Goal: Communication & Community: Answer question/provide support

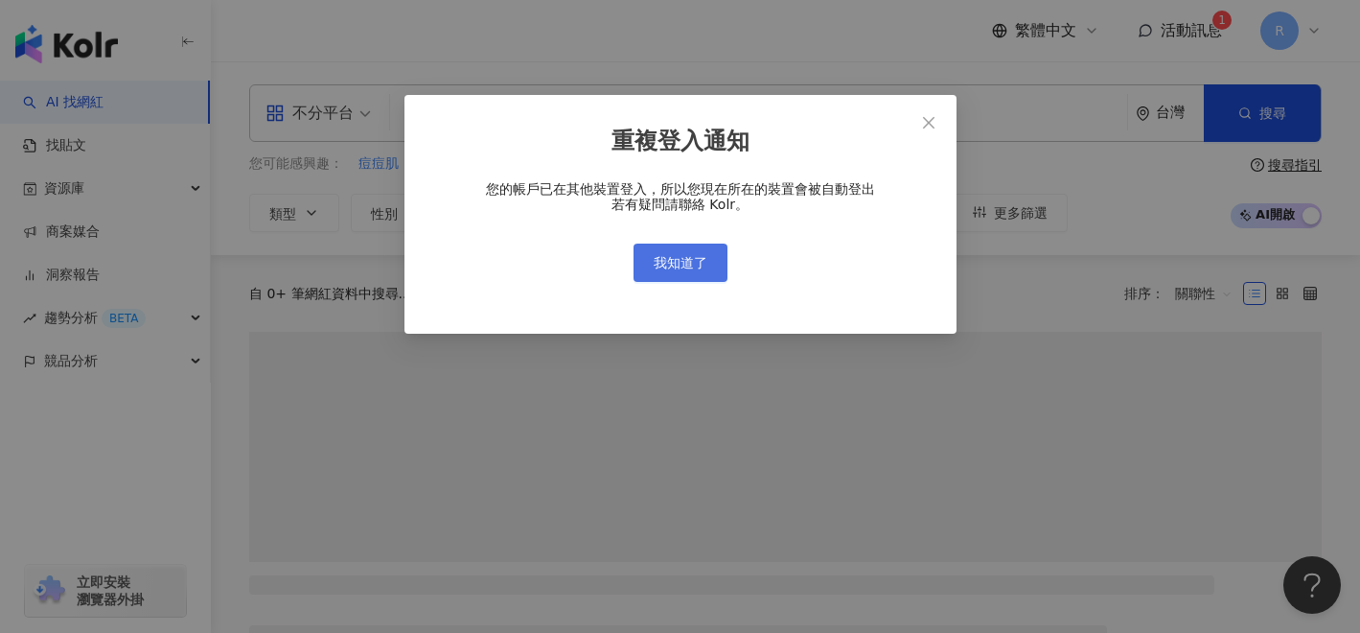
click at [688, 255] on span "我知道了" at bounding box center [681, 262] width 54 height 15
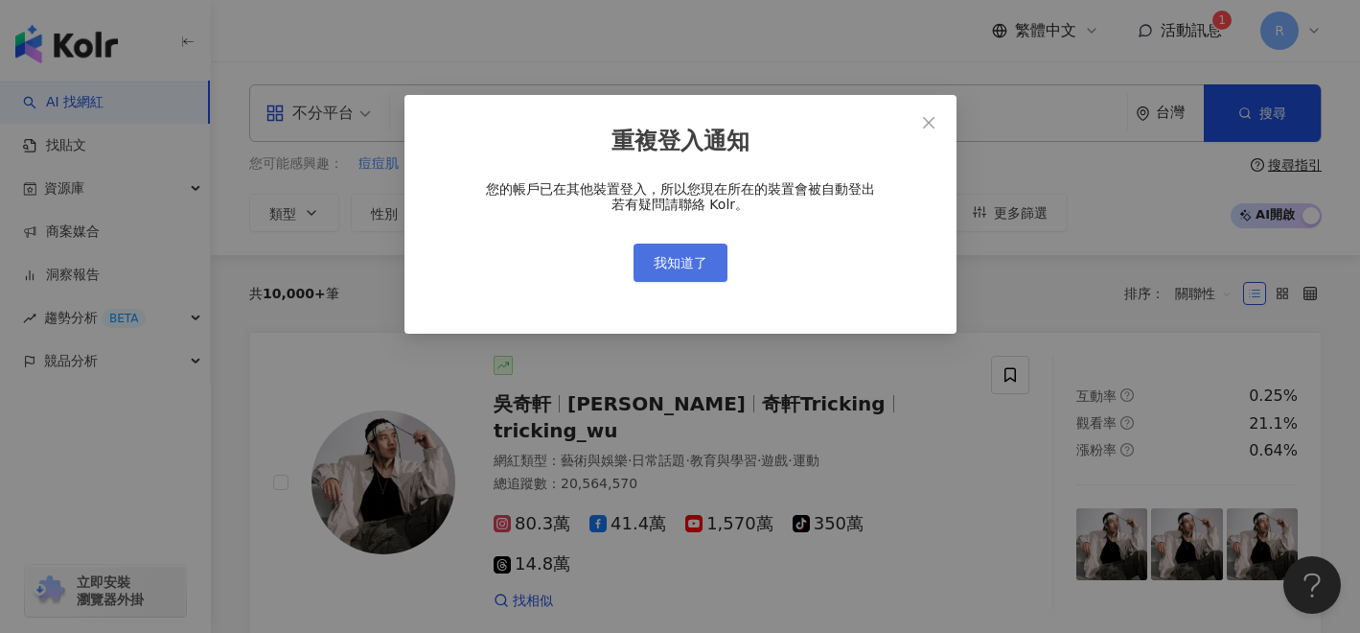
click at [691, 264] on span "我知道了" at bounding box center [681, 262] width 54 height 15
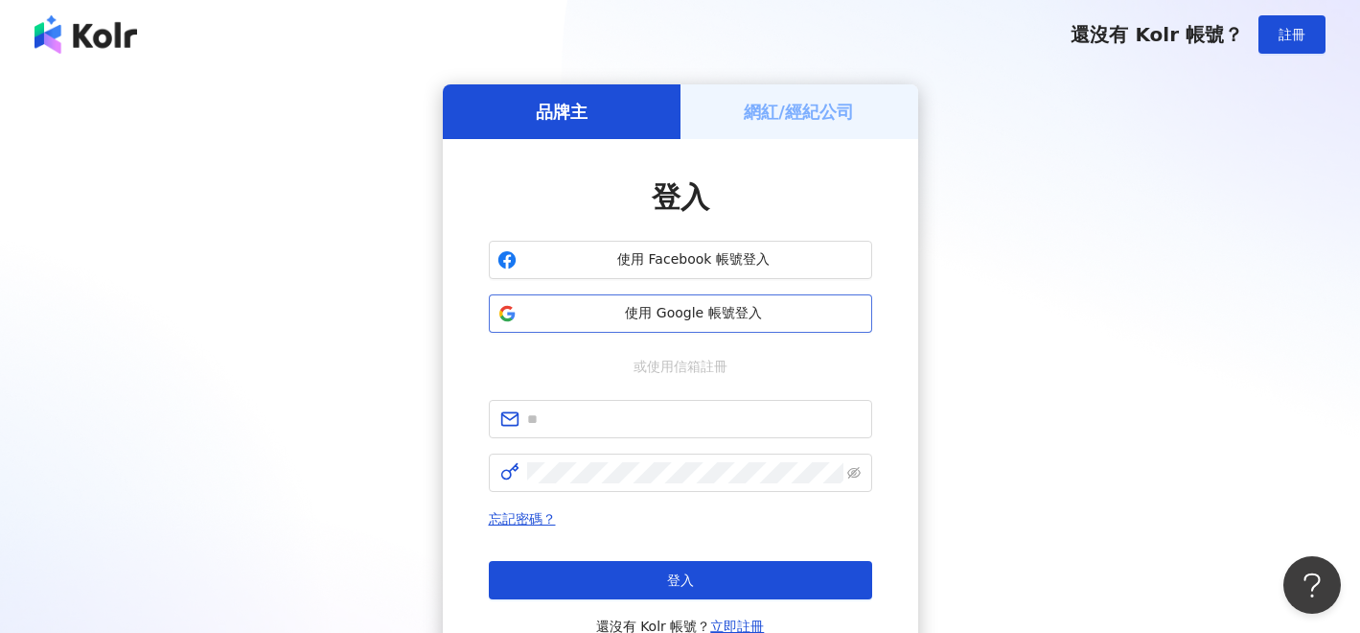
click at [705, 311] on span "使用 Google 帳號登入" at bounding box center [693, 313] width 339 height 19
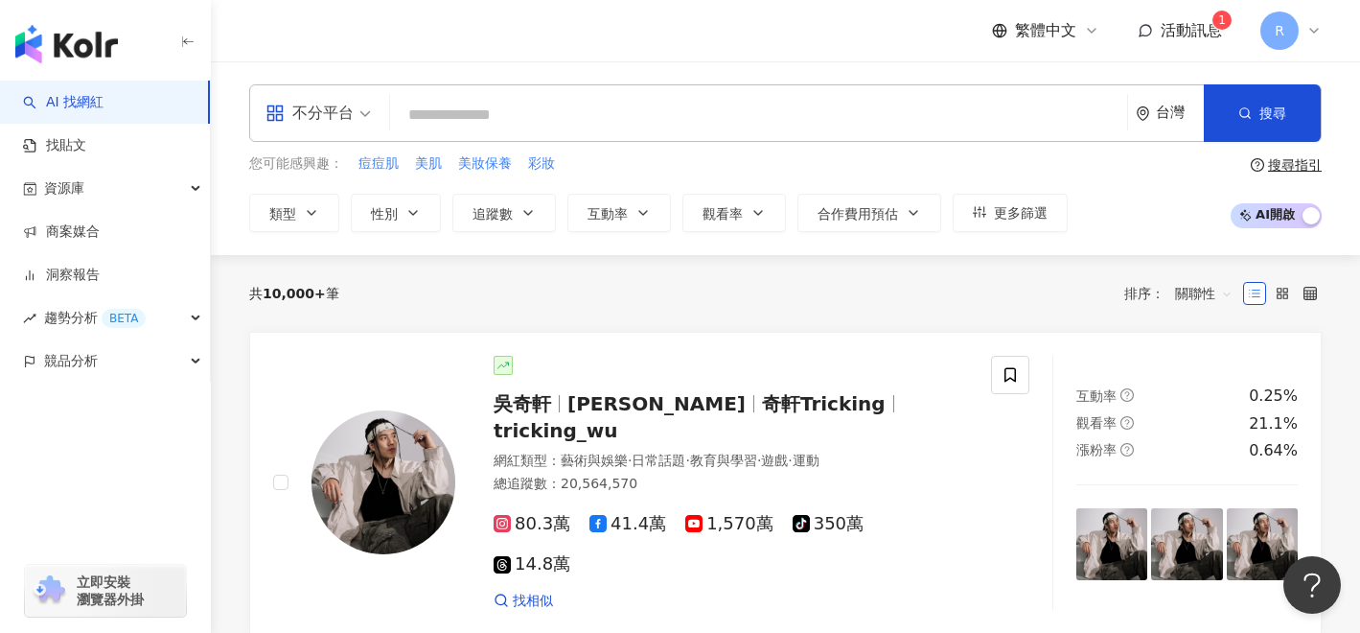
click at [736, 128] on input "search" at bounding box center [759, 115] width 722 height 36
paste input "**********"
type input "**********"
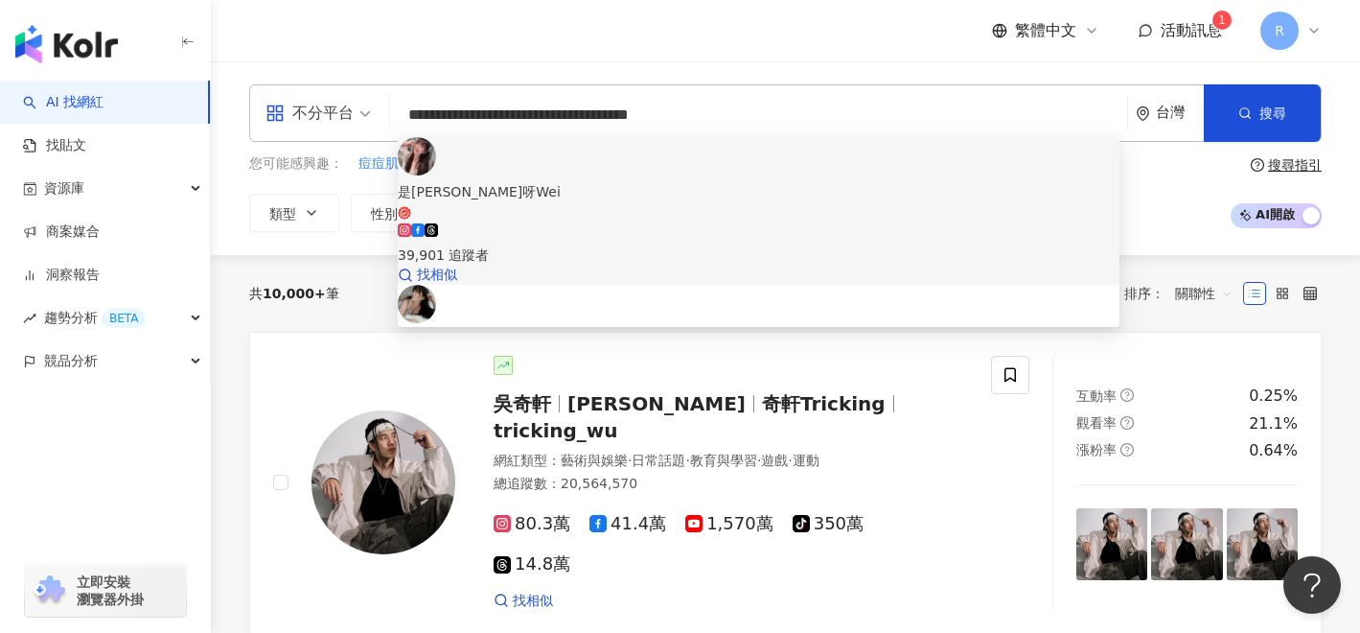
click at [675, 181] on span "是小芷葳呀Wei" at bounding box center [759, 200] width 722 height 39
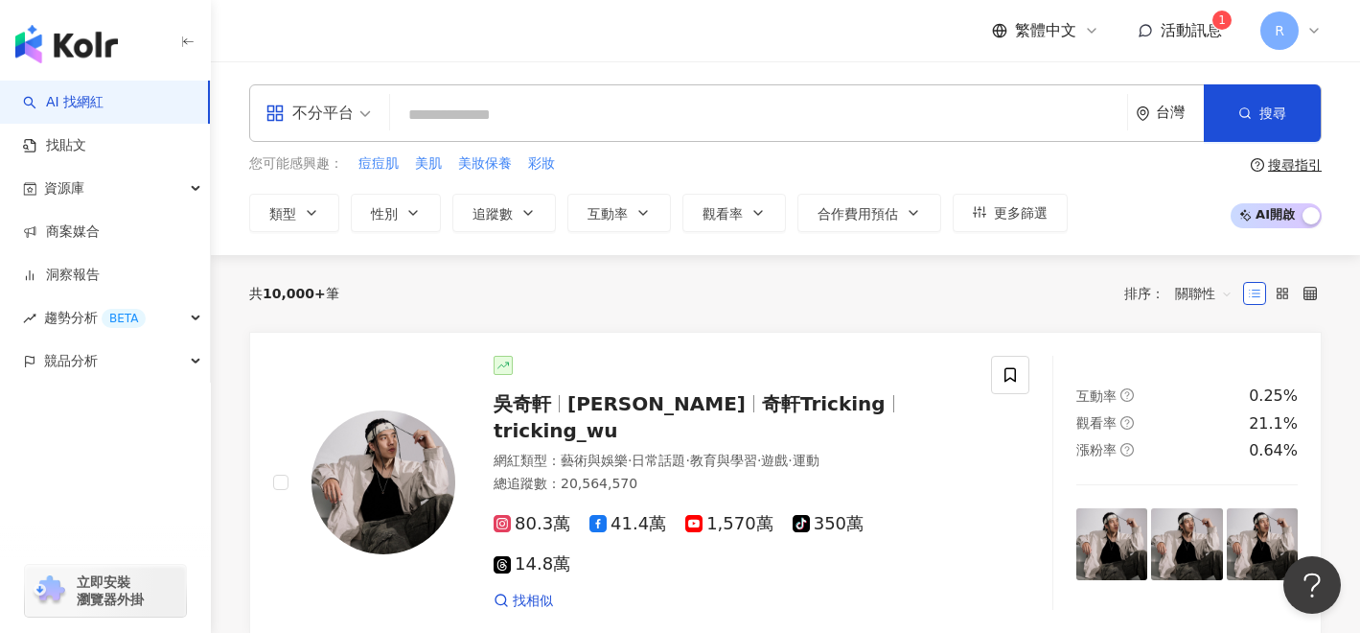
scroll to position [11, 0]
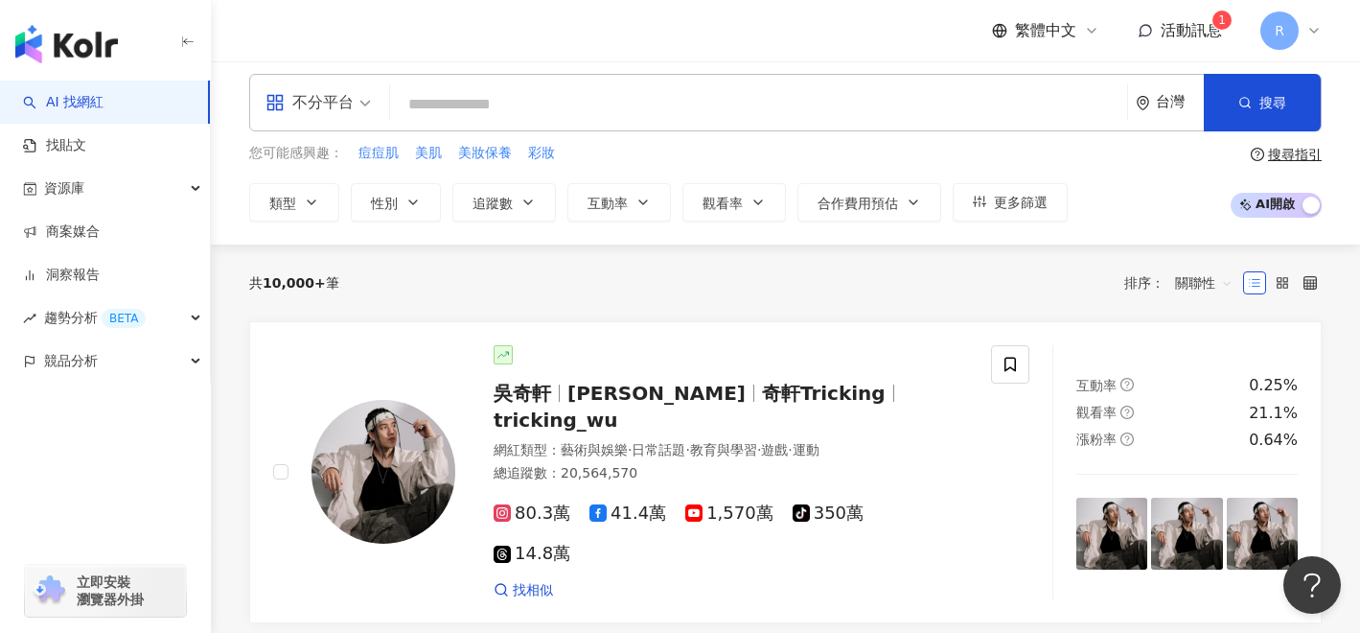
click at [1192, 35] on span "活動訊息" at bounding box center [1191, 30] width 61 height 18
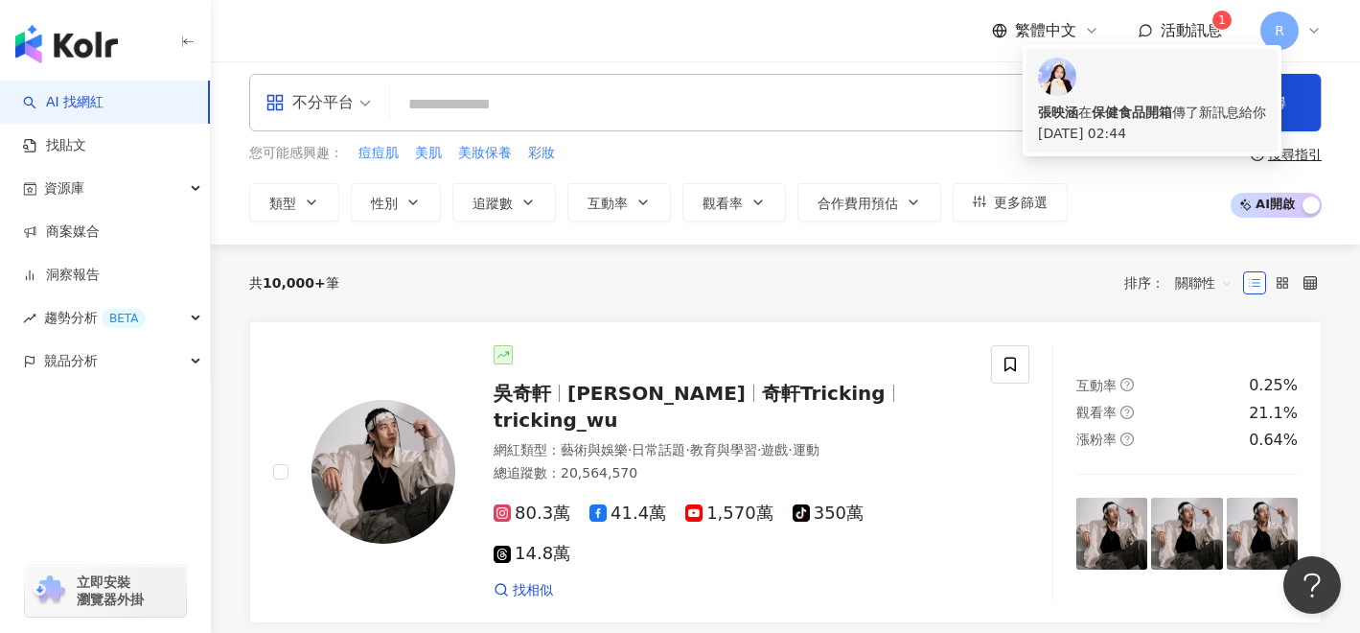
click at [1149, 102] on div "張映涵 在 保健食品開箱 傳了新訊息給你" at bounding box center [1152, 112] width 228 height 21
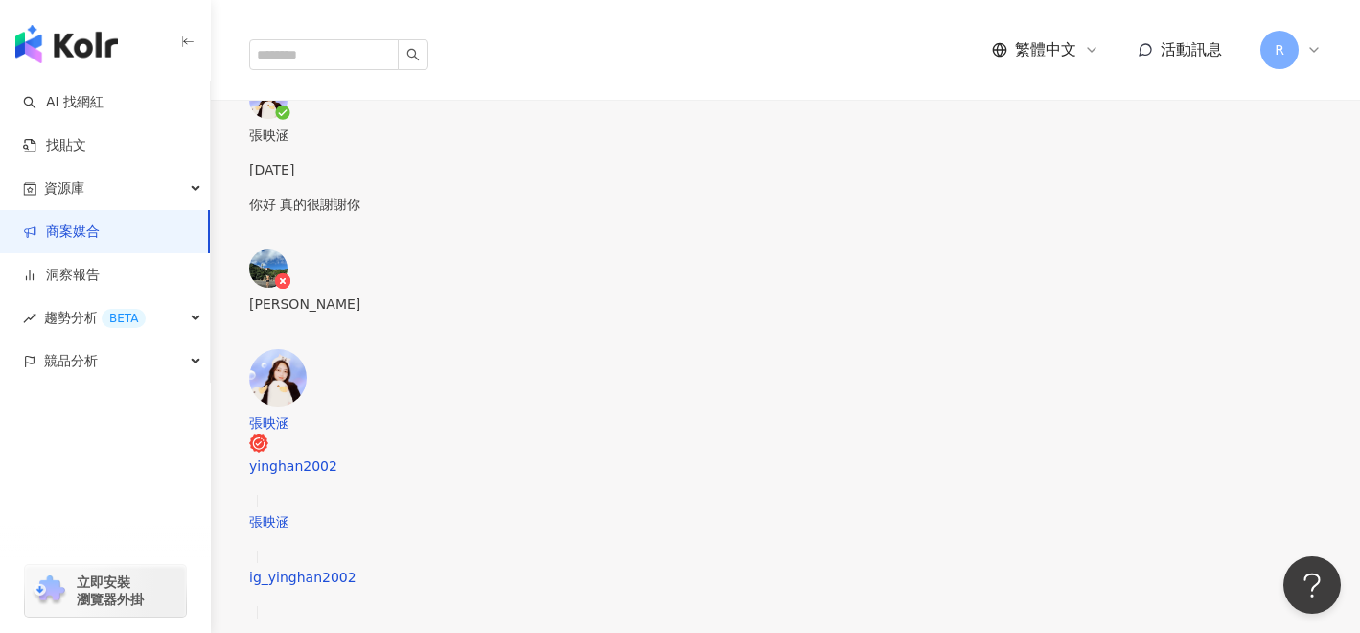
scroll to position [301, 0]
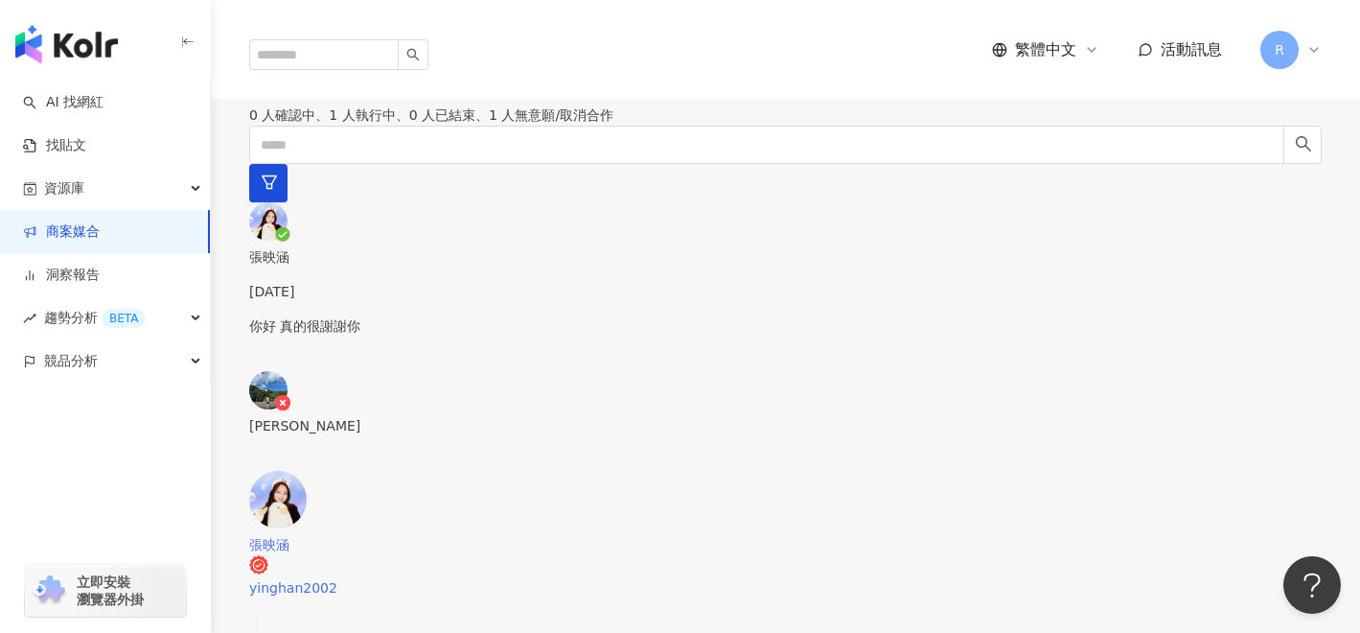
click at [678, 534] on div "張映涵" at bounding box center [785, 544] width 1073 height 21
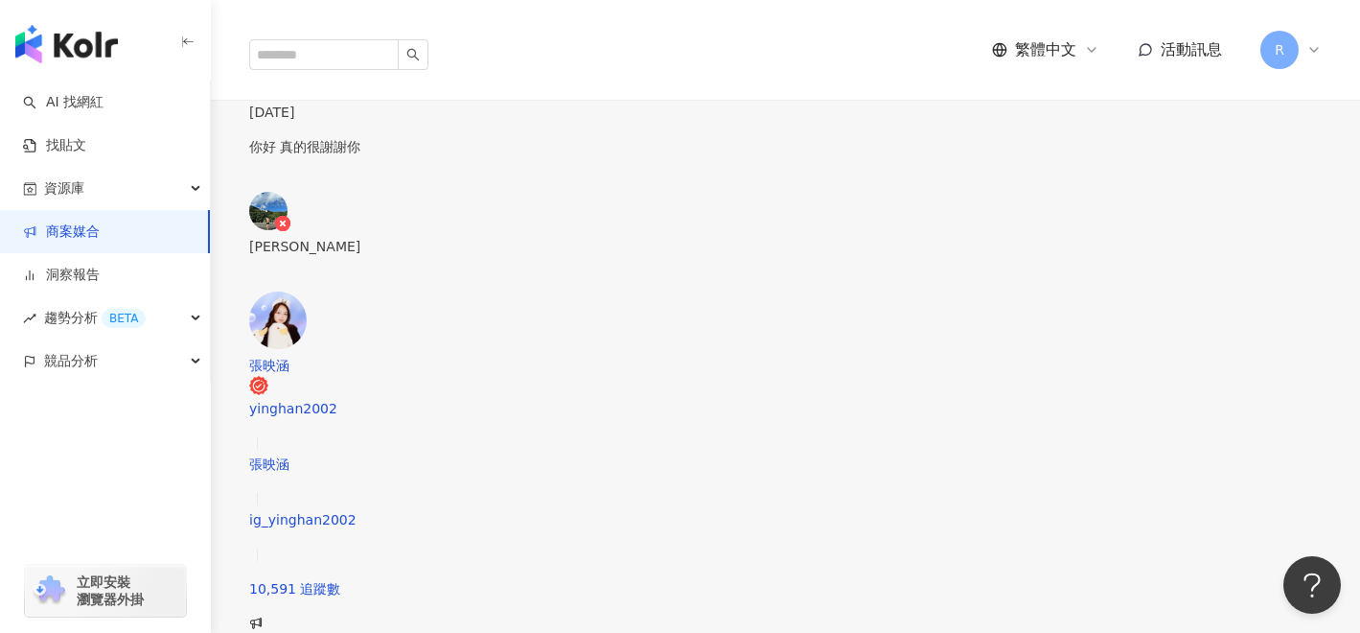
scroll to position [492, 0]
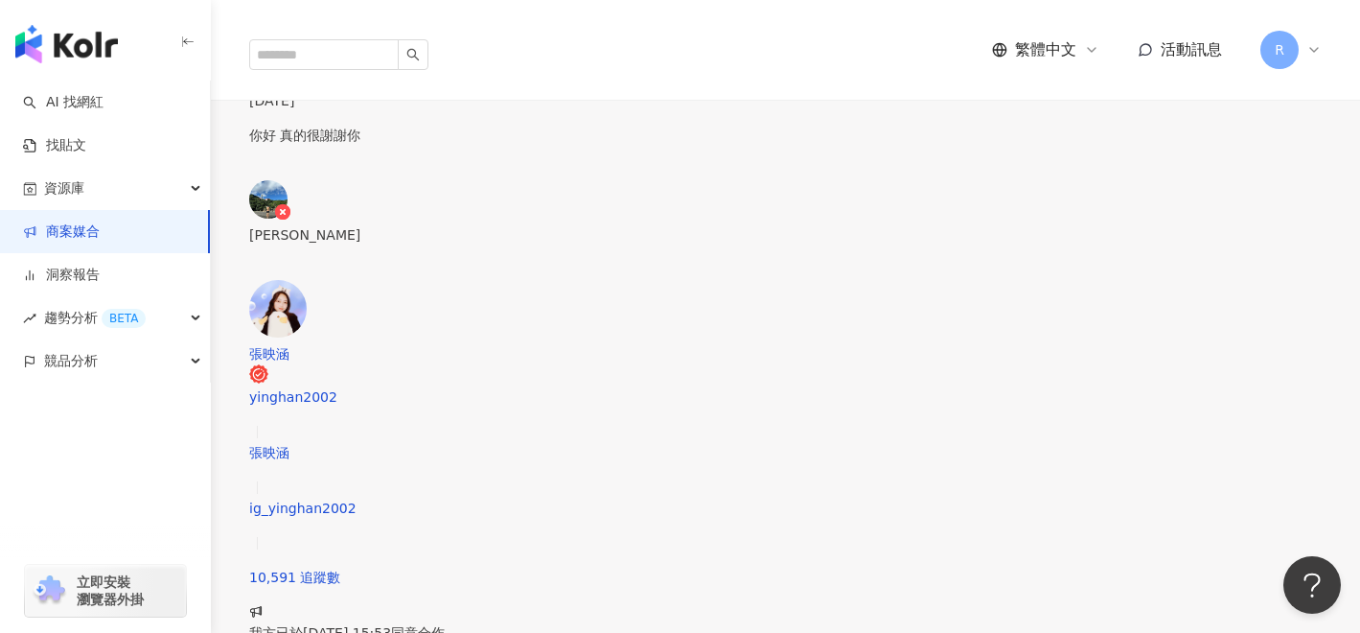
type textarea "*"
paste textarea "**********"
type textarea "**********"
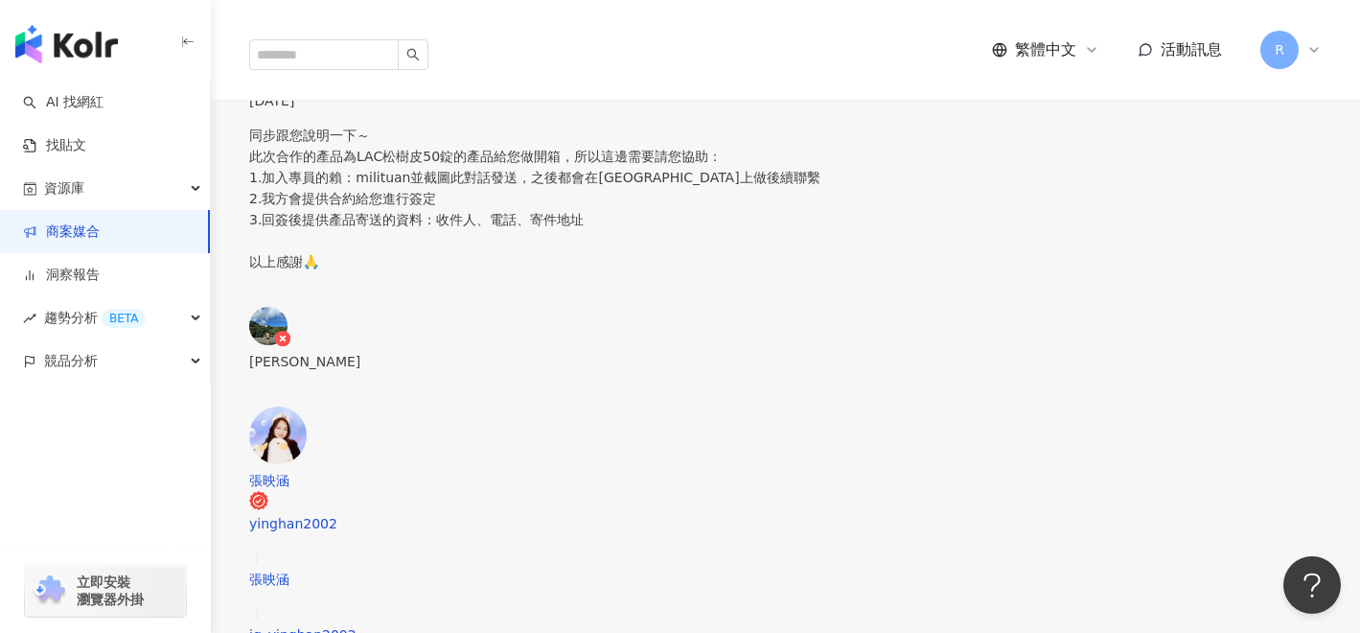
click at [290, 331] on icon at bounding box center [282, 338] width 15 height 15
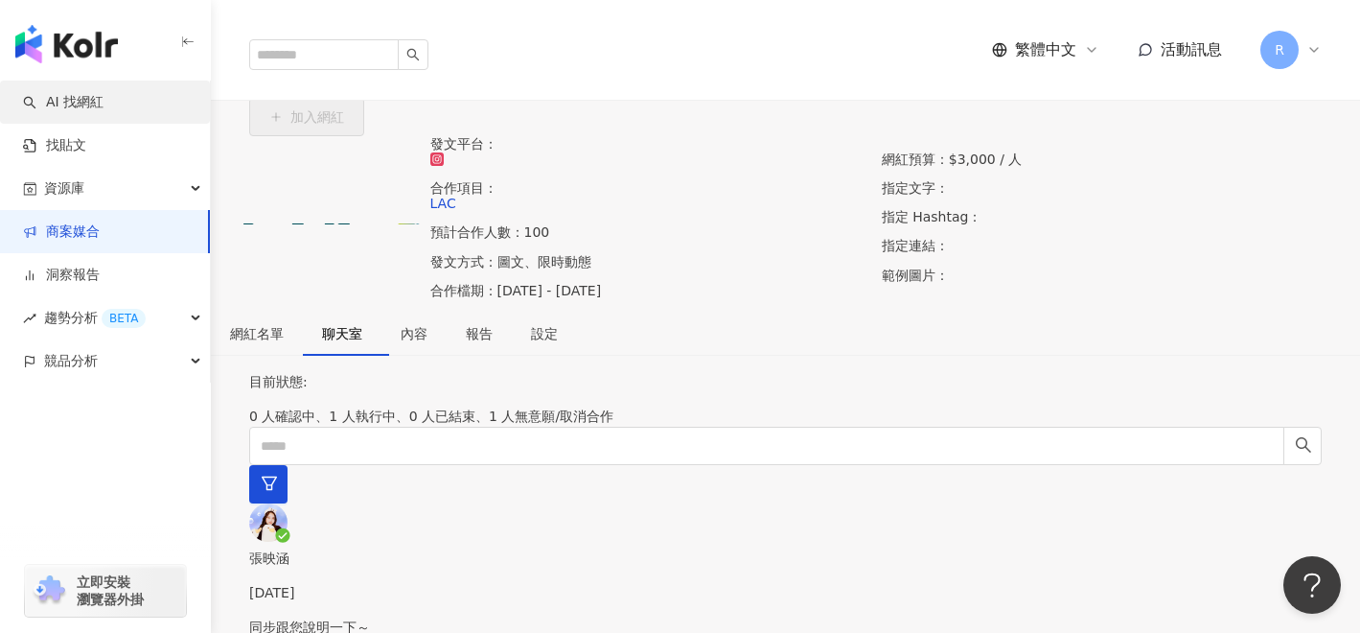
click at [104, 100] on link "AI 找網紅" at bounding box center [63, 102] width 81 height 19
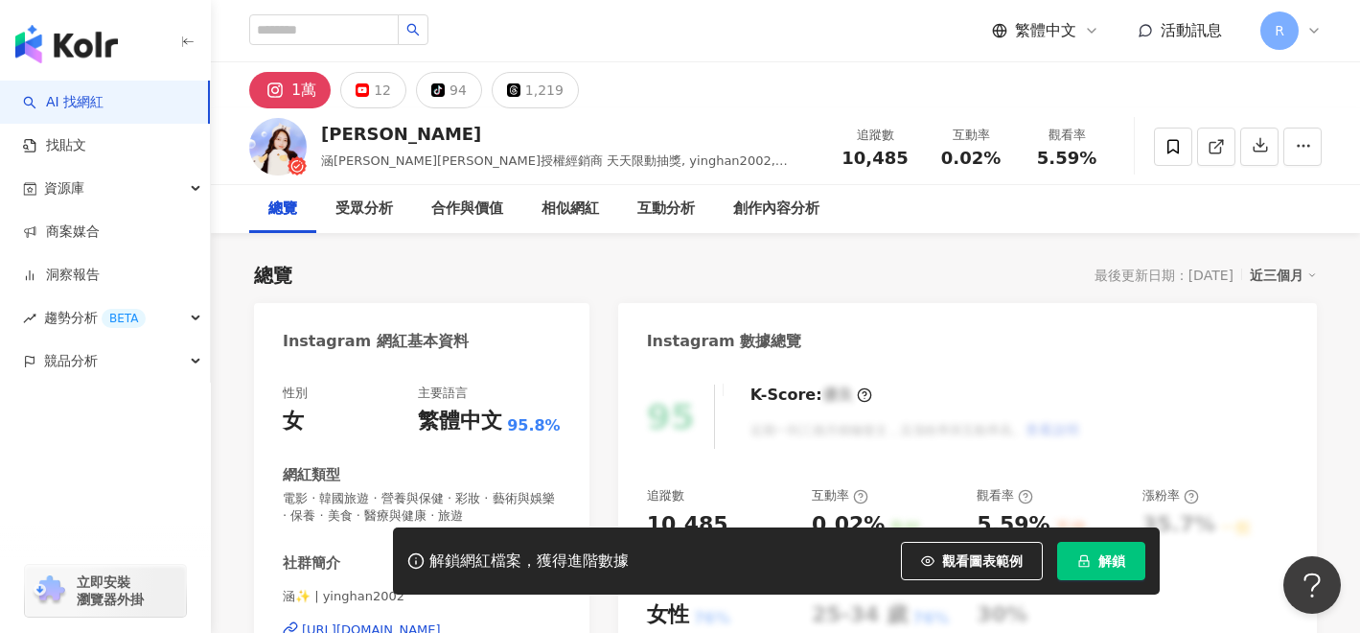
click at [378, 134] on div "[PERSON_NAME]" at bounding box center [569, 134] width 497 height 24
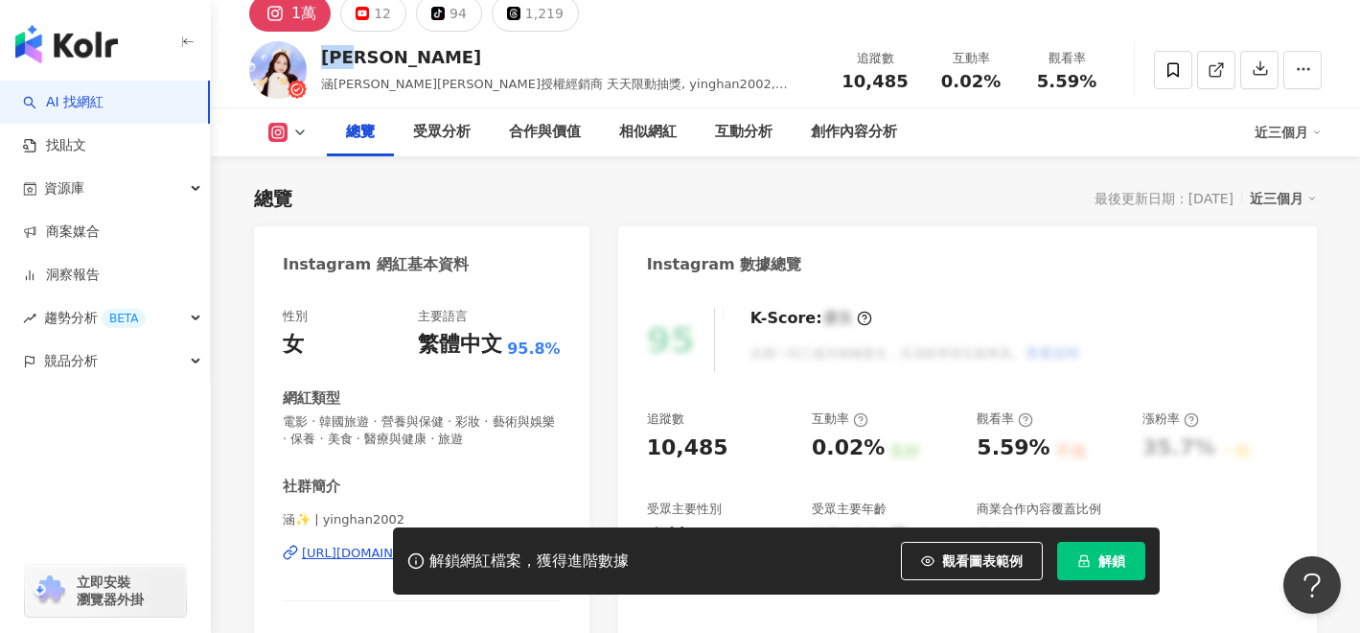
scroll to position [180, 0]
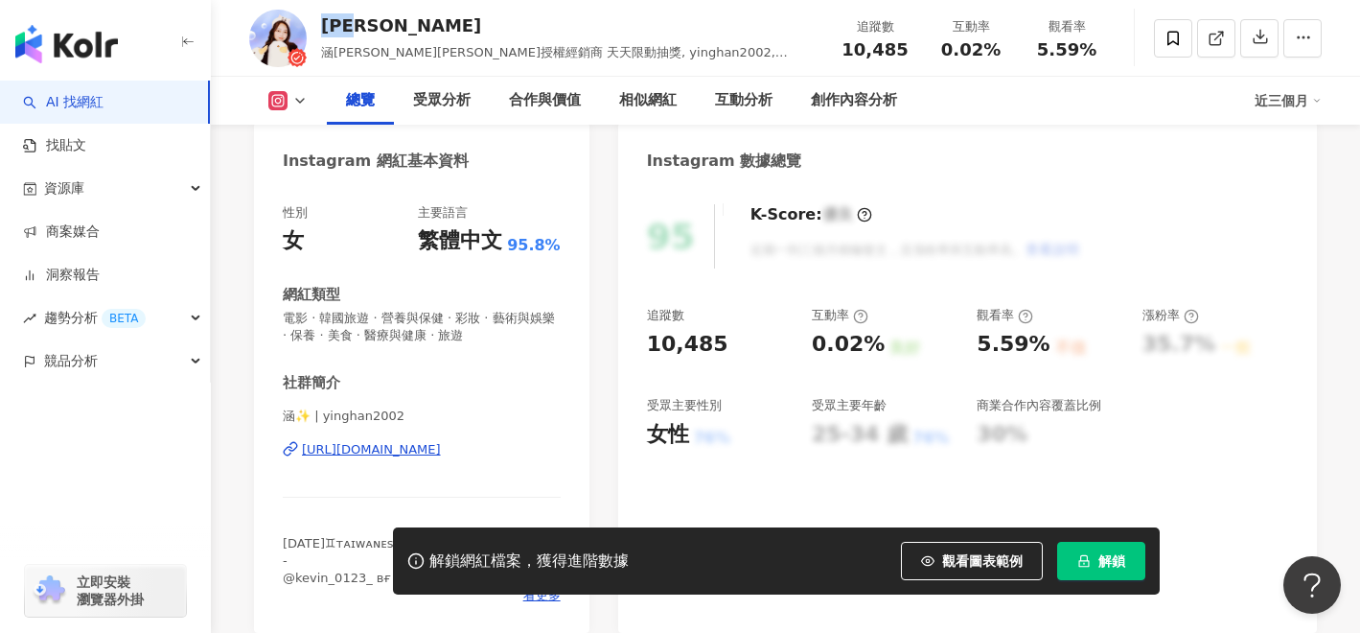
click at [427, 447] on div "[URL][DOMAIN_NAME]" at bounding box center [371, 449] width 139 height 17
click at [367, 456] on div "[URL][DOMAIN_NAME]" at bounding box center [371, 449] width 139 height 17
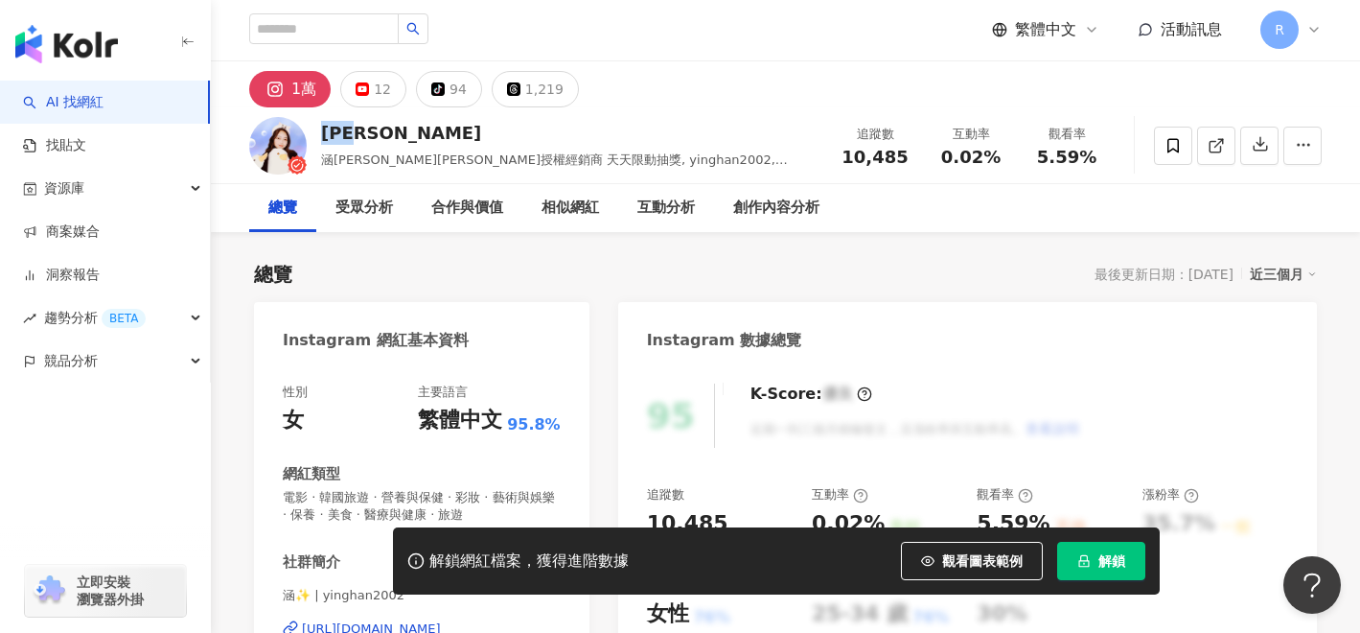
scroll to position [0, 0]
